Goal: Navigation & Orientation: Find specific page/section

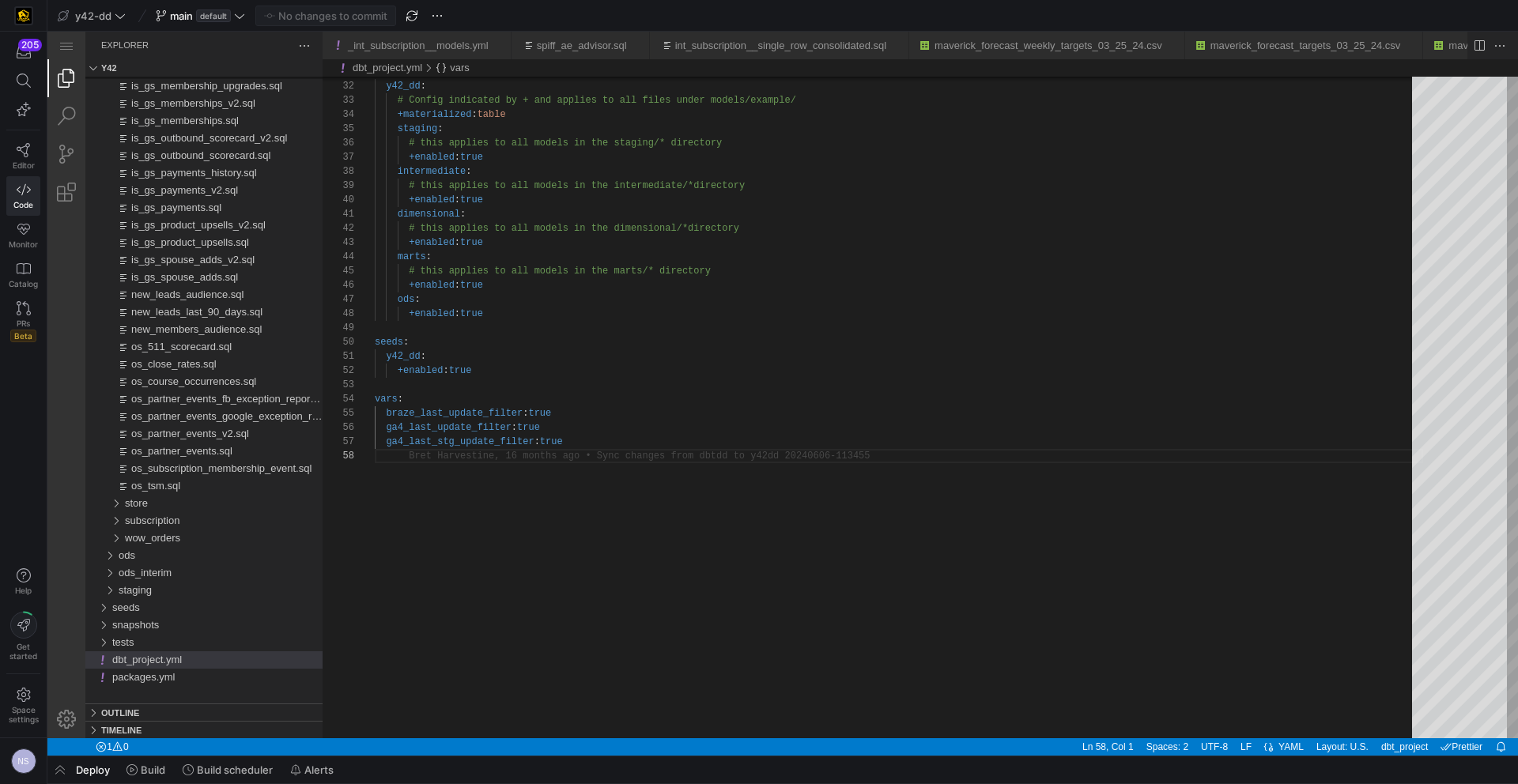
scroll to position [100, 0]
